Goal: Find specific fact: Find specific fact

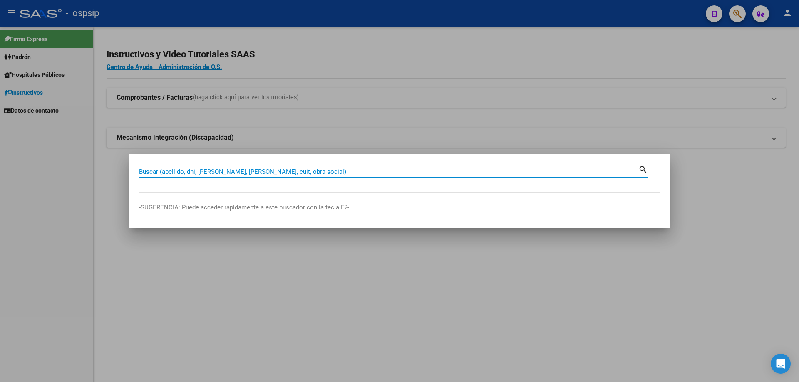
paste input "44185633"
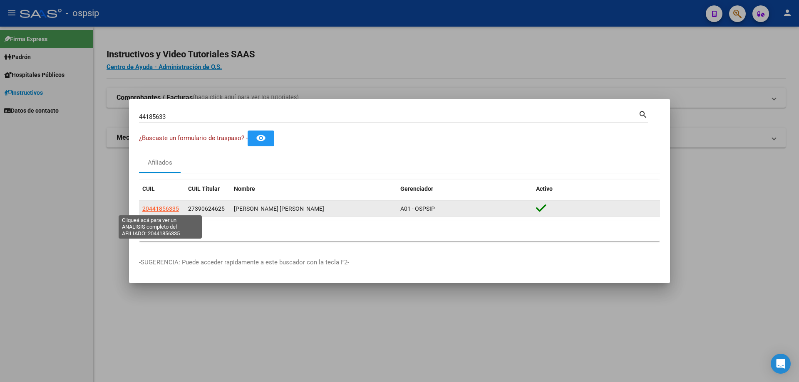
click at [176, 209] on span "20441856335" at bounding box center [160, 209] width 37 height 7
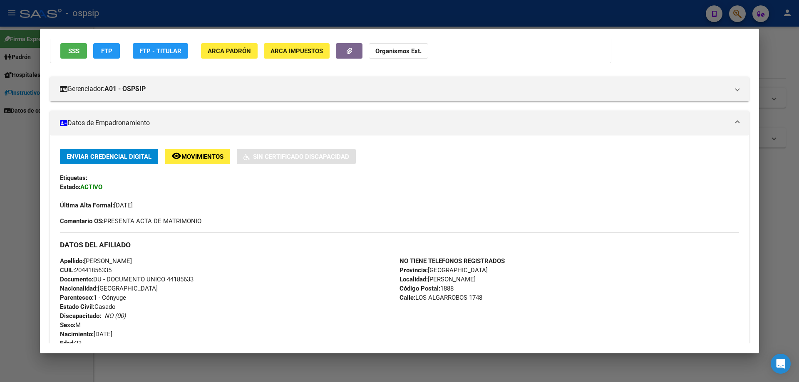
scroll to position [125, 0]
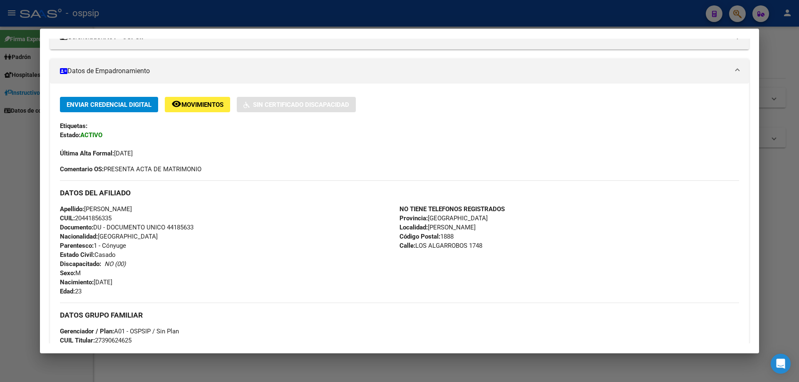
click at [183, 226] on span "Documento: DU - DOCUMENTO UNICO 44185633" at bounding box center [127, 227] width 134 height 7
copy span "44185633"
click at [45, 164] on mat-dialog-content "Análisis Afiliado - CUIL: 20441856335 DATOS PADRÓN ÁGIL: [PERSON_NAME] [PERSON_…" at bounding box center [399, 191] width 719 height 305
click at [0, 177] on div at bounding box center [399, 191] width 799 height 382
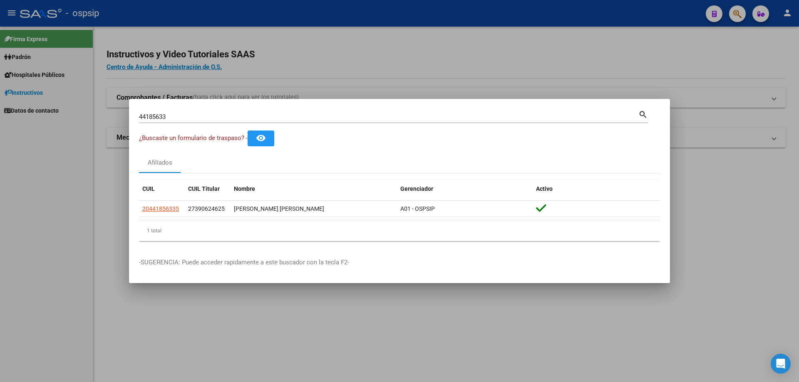
click at [146, 113] on input "44185633" at bounding box center [388, 116] width 499 height 7
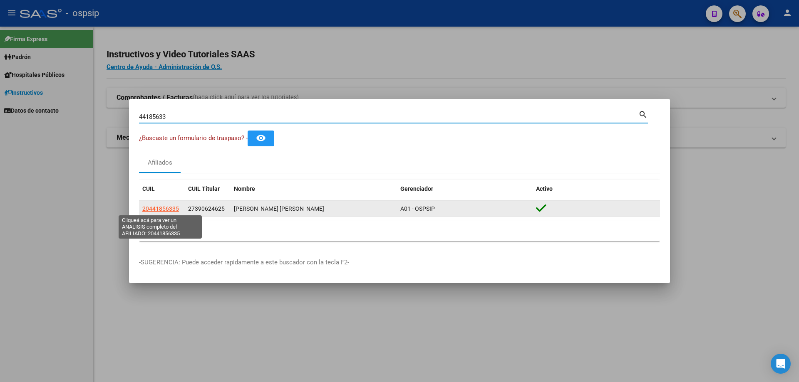
click at [160, 210] on span "20441856335" at bounding box center [160, 209] width 37 height 7
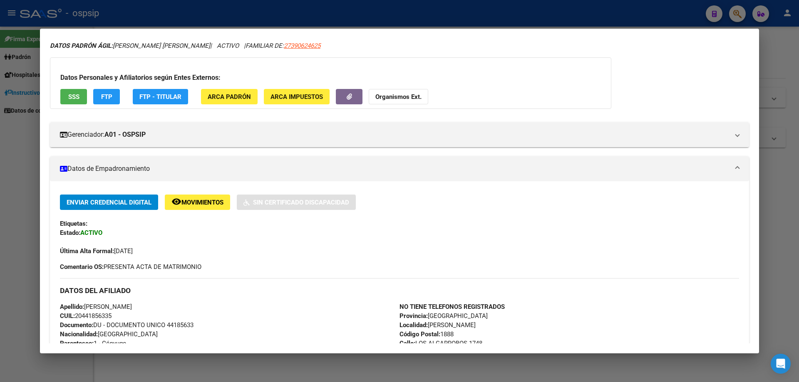
scroll to position [42, 0]
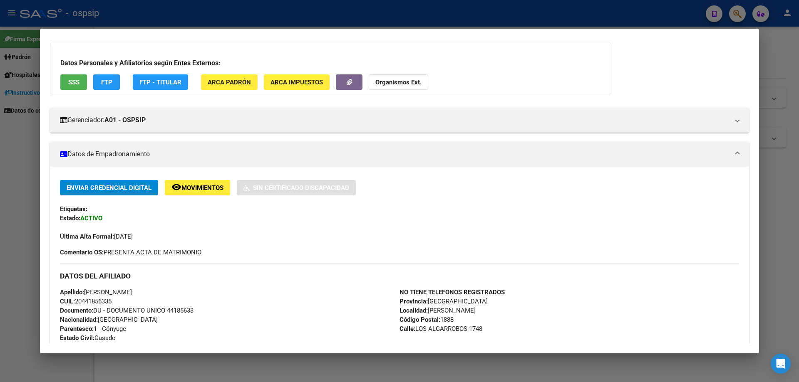
click at [186, 311] on span "Documento: DU - DOCUMENTO UNICO 44185633" at bounding box center [127, 310] width 134 height 7
copy span "44185633"
click at [0, 209] on div at bounding box center [399, 191] width 799 height 382
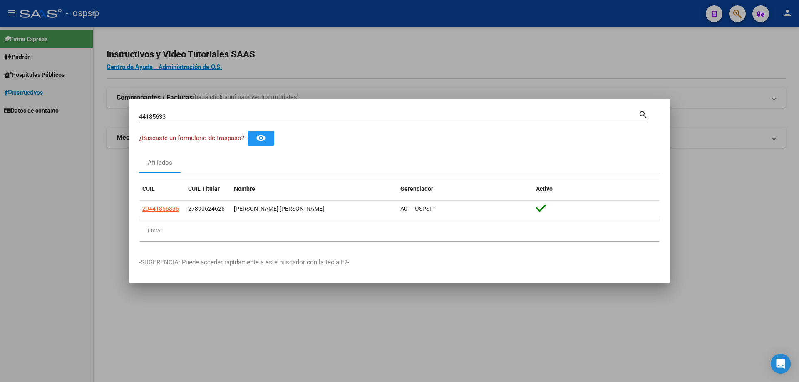
click at [169, 115] on input "44185633" at bounding box center [388, 116] width 499 height 7
paste input "25103933"
type input "25103933"
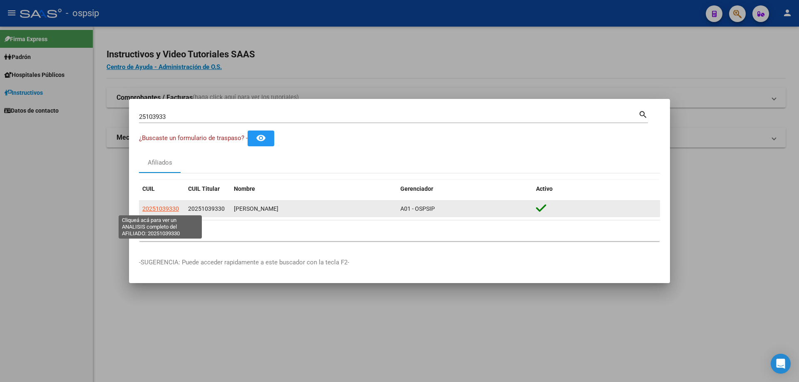
click at [165, 206] on span "20251039330" at bounding box center [160, 209] width 37 height 7
type textarea "20251039330"
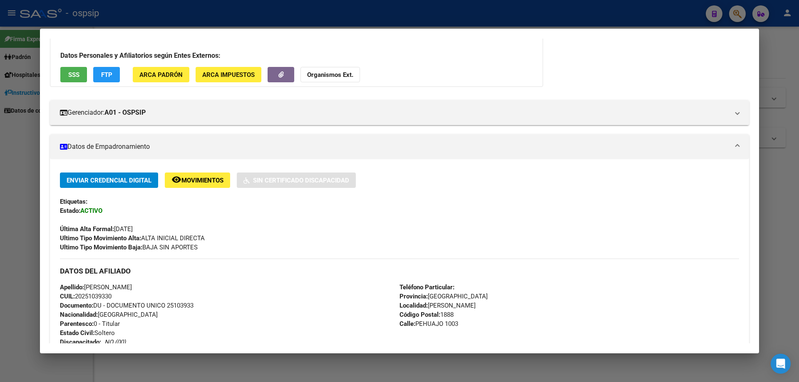
scroll to position [166, 0]
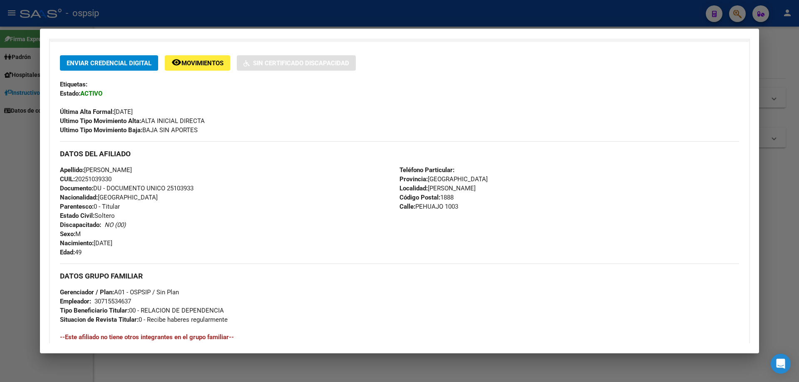
click at [183, 191] on span "Documento: DU - DOCUMENTO UNICO 25103933" at bounding box center [127, 188] width 134 height 7
copy span "25103933"
click at [181, 232] on div "Apellido: [PERSON_NAME]: 20251039330 Documento: DU - DOCUMENTO UNICO 25103933 N…" at bounding box center [230, 212] width 340 height 92
click at [182, 205] on div "Apellido: [PERSON_NAME]: 20251039330 Documento: DU - DOCUMENTO UNICO 25103933 N…" at bounding box center [230, 212] width 340 height 92
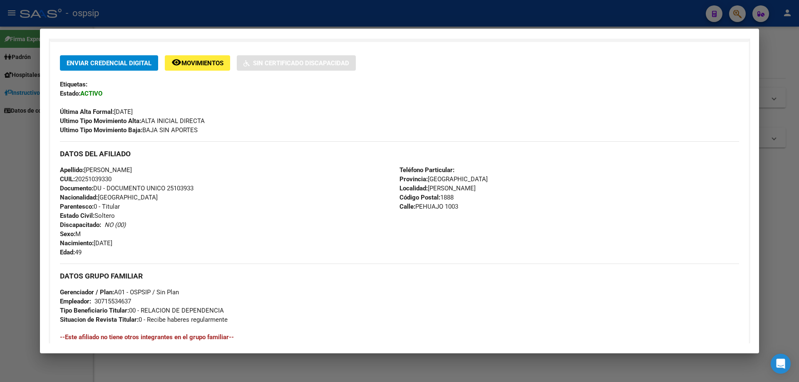
drag, startPoint x: 181, startPoint y: 205, endPoint x: 121, endPoint y: 216, distance: 61.6
click at [121, 216] on div "Apellido: [PERSON_NAME]: 20251039330 Documento: DU - DOCUMENTO UNICO 25103933 N…" at bounding box center [230, 212] width 340 height 92
click at [0, 236] on div at bounding box center [399, 191] width 799 height 382
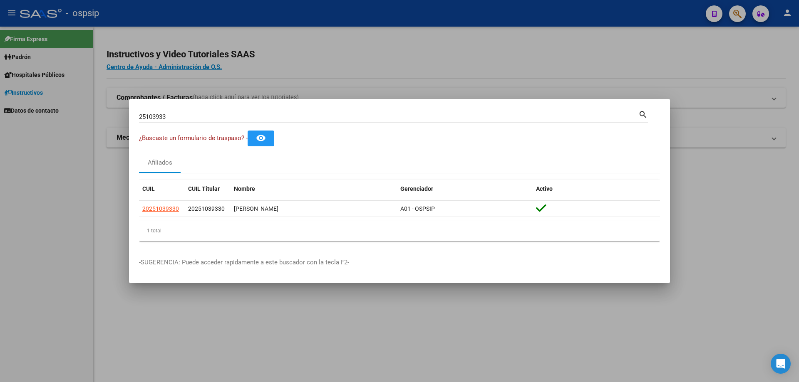
click at [168, 113] on input "25103933" at bounding box center [388, 116] width 499 height 7
paste input "0586702"
type input "20586702"
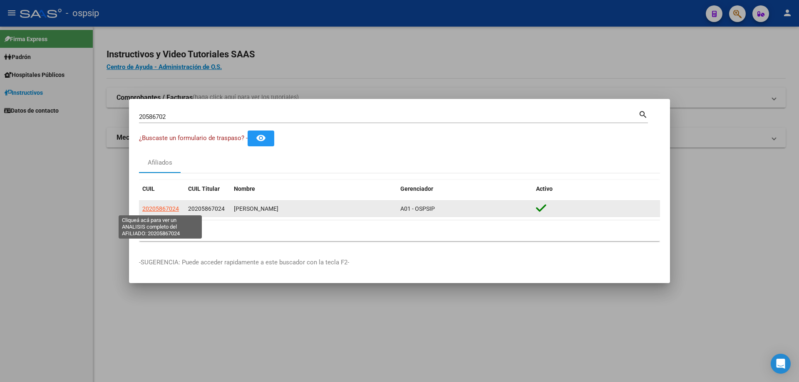
click at [164, 211] on span "20205867024" at bounding box center [160, 209] width 37 height 7
type textarea "20205867024"
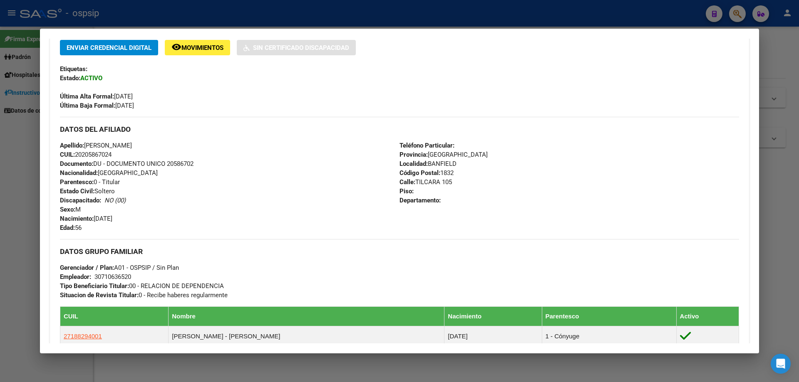
scroll to position [182, 0]
click at [180, 162] on span "Documento: DU - DOCUMENTO UNICO 20586702" at bounding box center [127, 163] width 134 height 7
copy span "20586702"
click at [0, 261] on div at bounding box center [399, 191] width 799 height 382
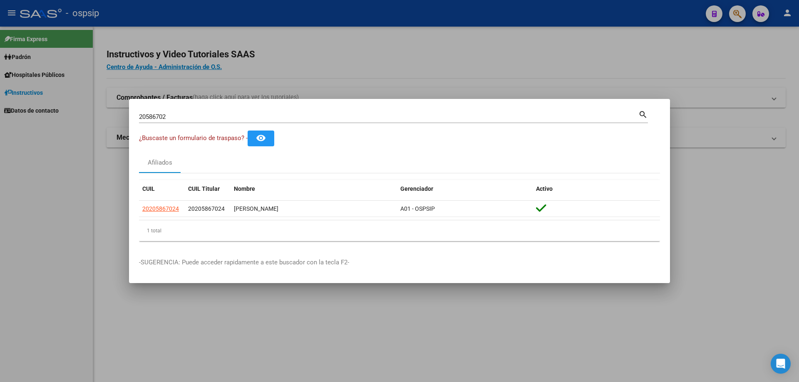
click at [157, 121] on div "20586702 Buscar (apellido, dni, [PERSON_NAME], [PERSON_NAME], cuit, obra social)" at bounding box center [388, 117] width 499 height 12
click at [161, 118] on input "20586702" at bounding box center [388, 116] width 499 height 7
paste input "2459074"
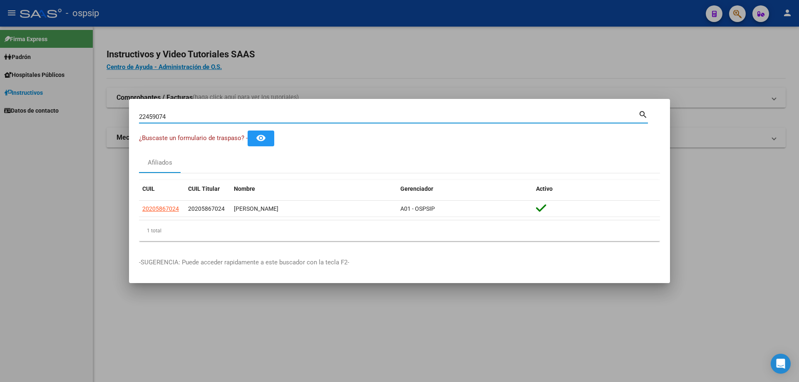
type input "22459074"
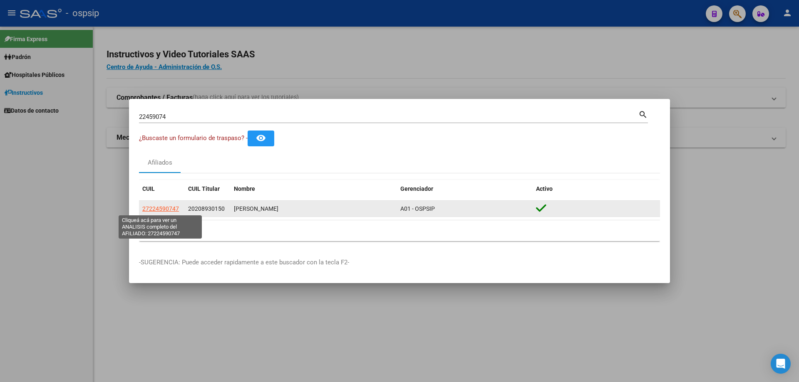
click at [169, 209] on span "27224590747" at bounding box center [160, 209] width 37 height 7
type textarea "27224590747"
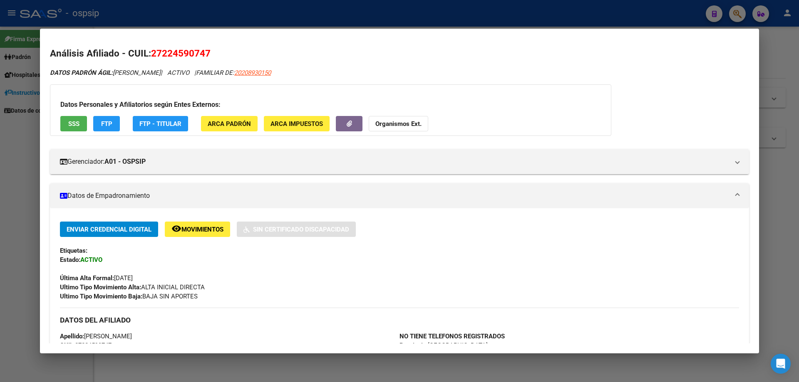
scroll to position [166, 0]
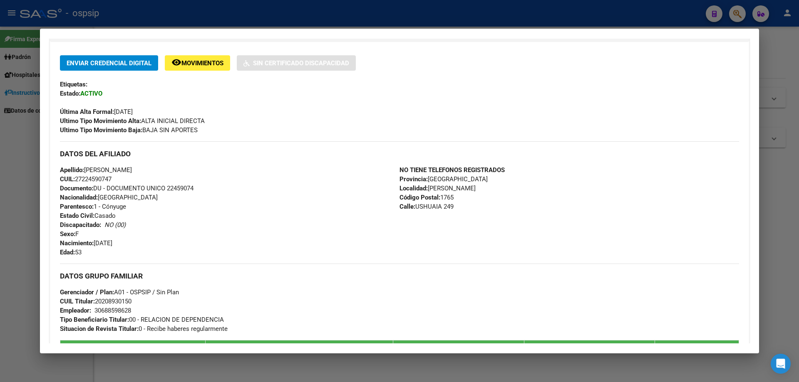
click at [179, 185] on span "Documento: DU - DOCUMENTO UNICO 22459074" at bounding box center [127, 188] width 134 height 7
copy span "22459074"
click at [188, 201] on div "Apellido: [PERSON_NAME]: 27224590747 Documento: DU - DOCUMENTO UNICO 22459074 N…" at bounding box center [230, 212] width 340 height 92
